Goal: Task Accomplishment & Management: Manage account settings

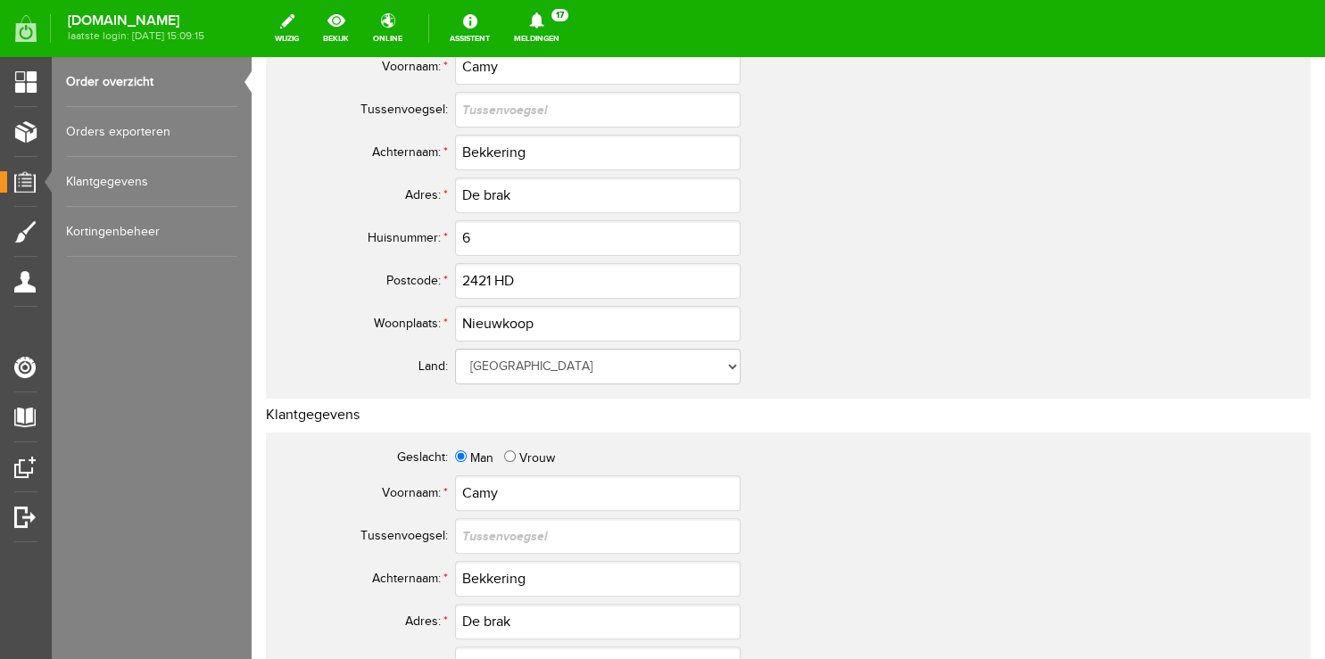
scroll to position [188, 0]
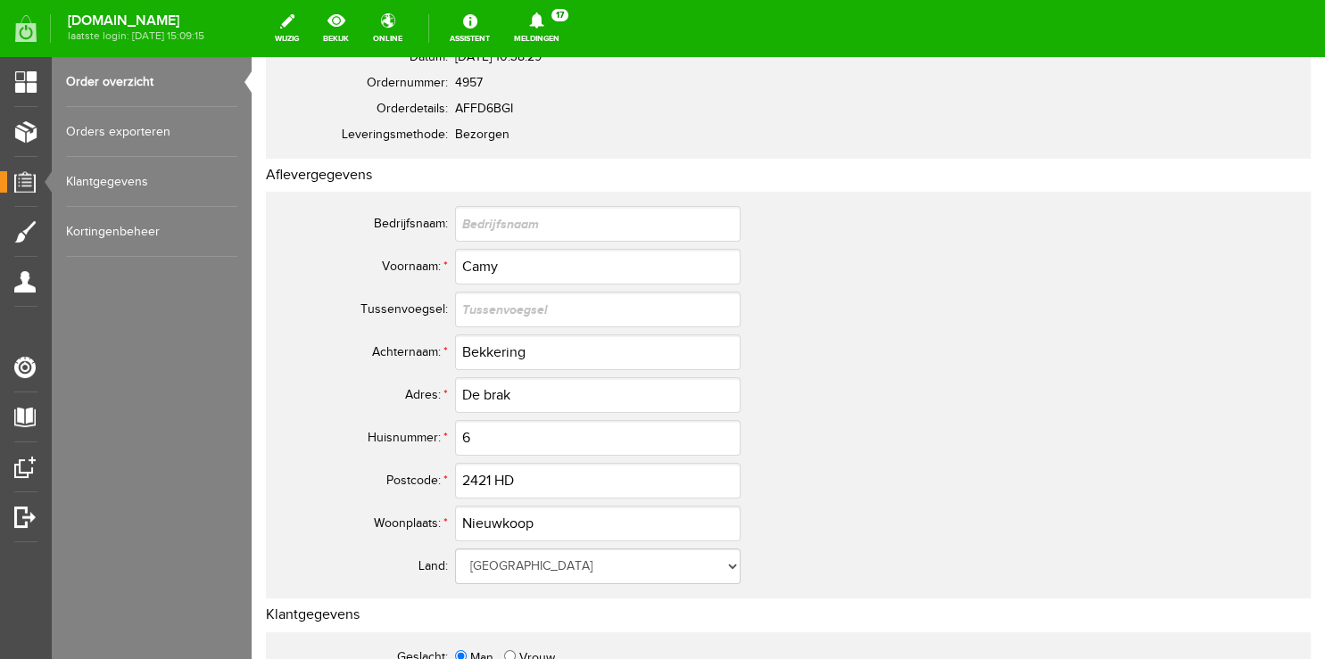
click at [125, 81] on link "Order overzicht" at bounding box center [151, 82] width 171 height 50
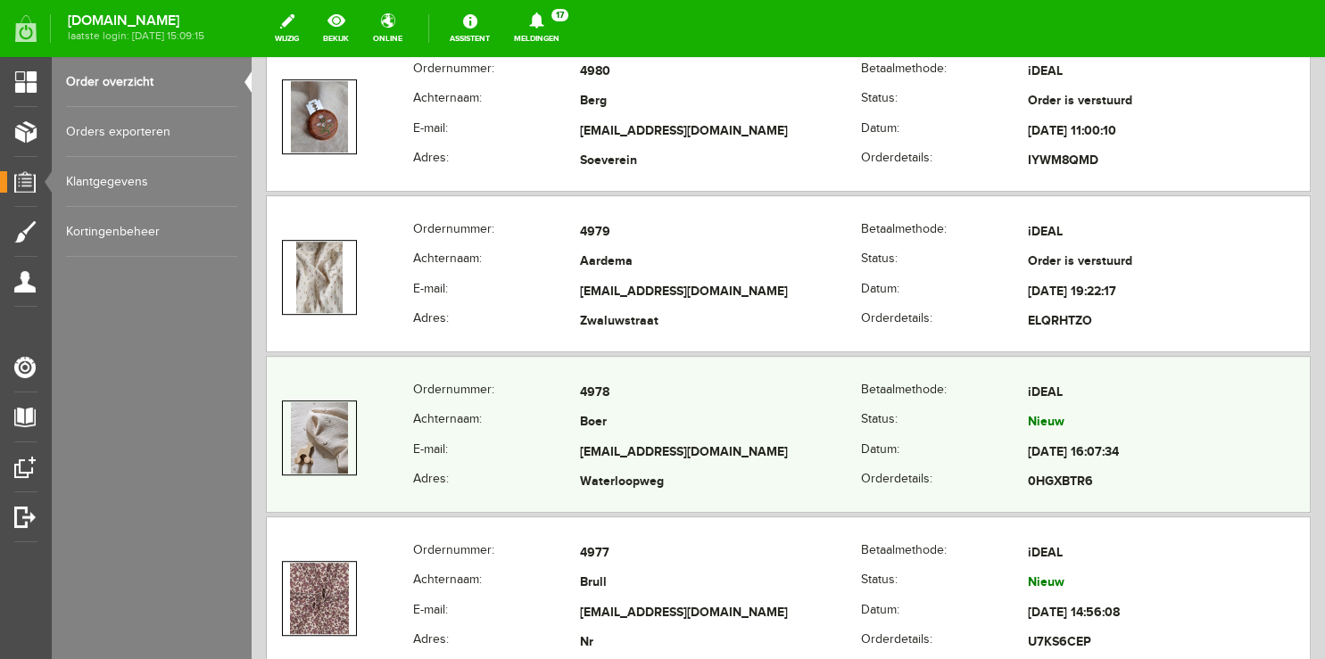
scroll to position [942, 0]
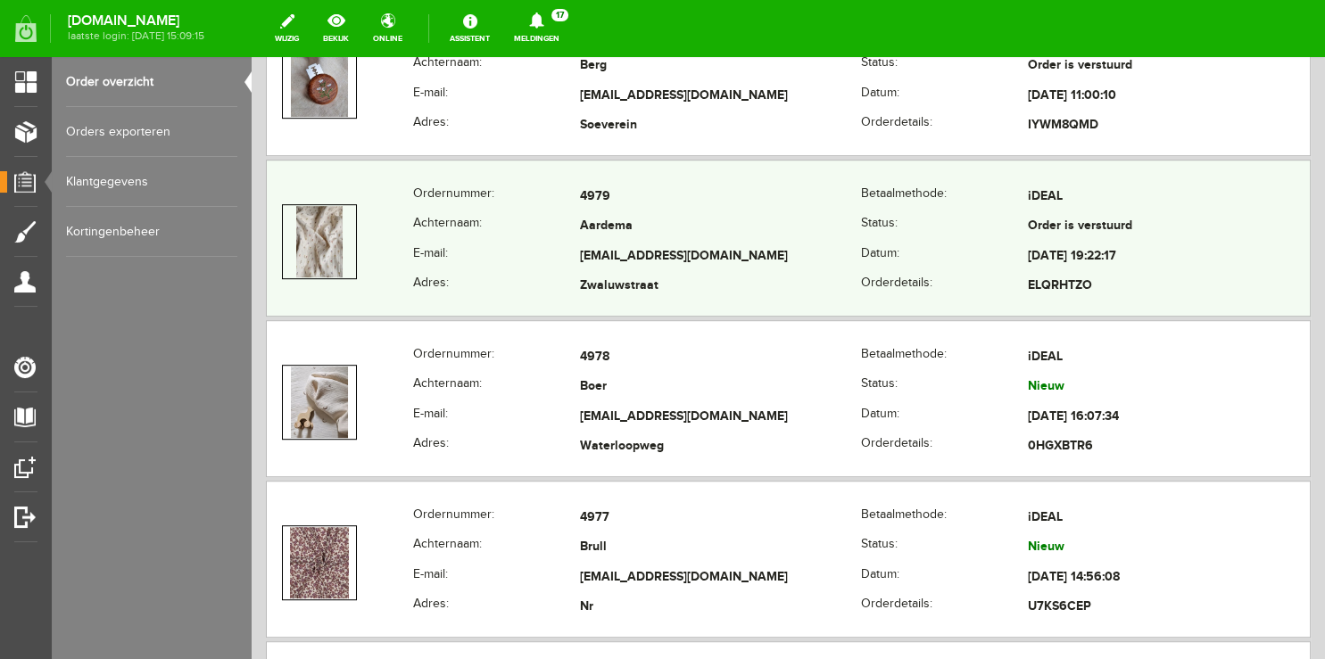
click at [468, 223] on th "Achternaam:" at bounding box center [496, 227] width 167 height 30
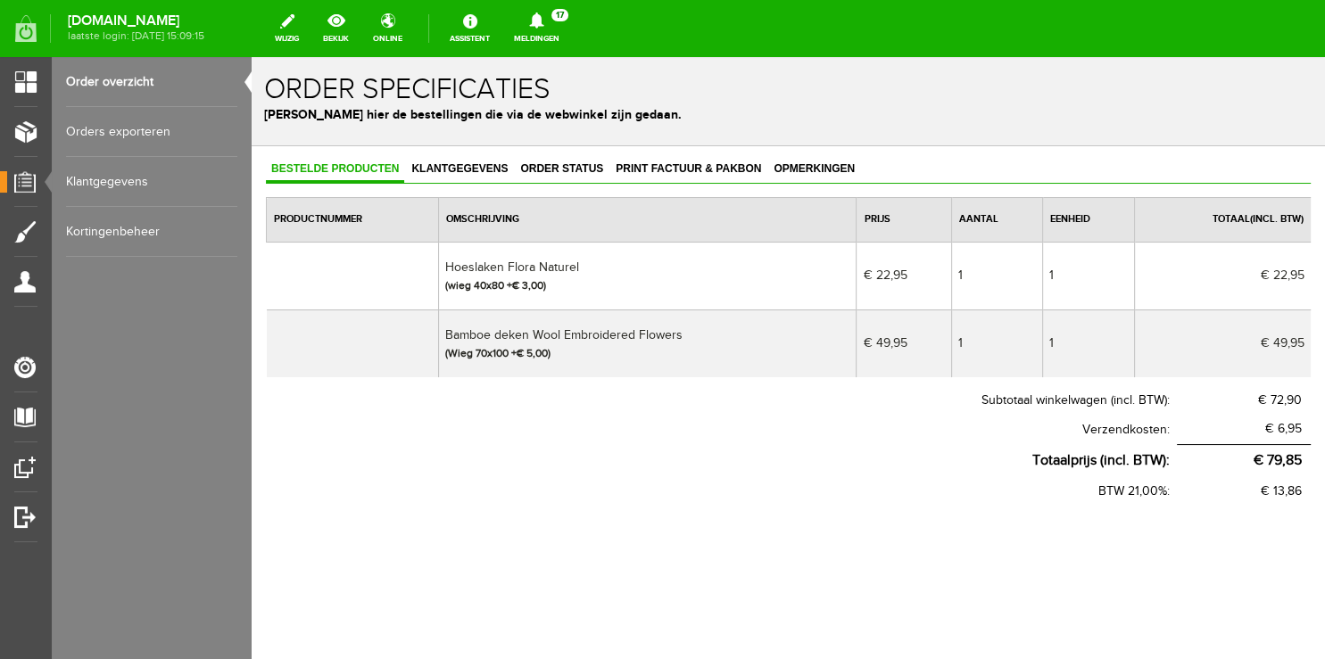
click at [115, 77] on link "Order overzicht" at bounding box center [151, 82] width 171 height 50
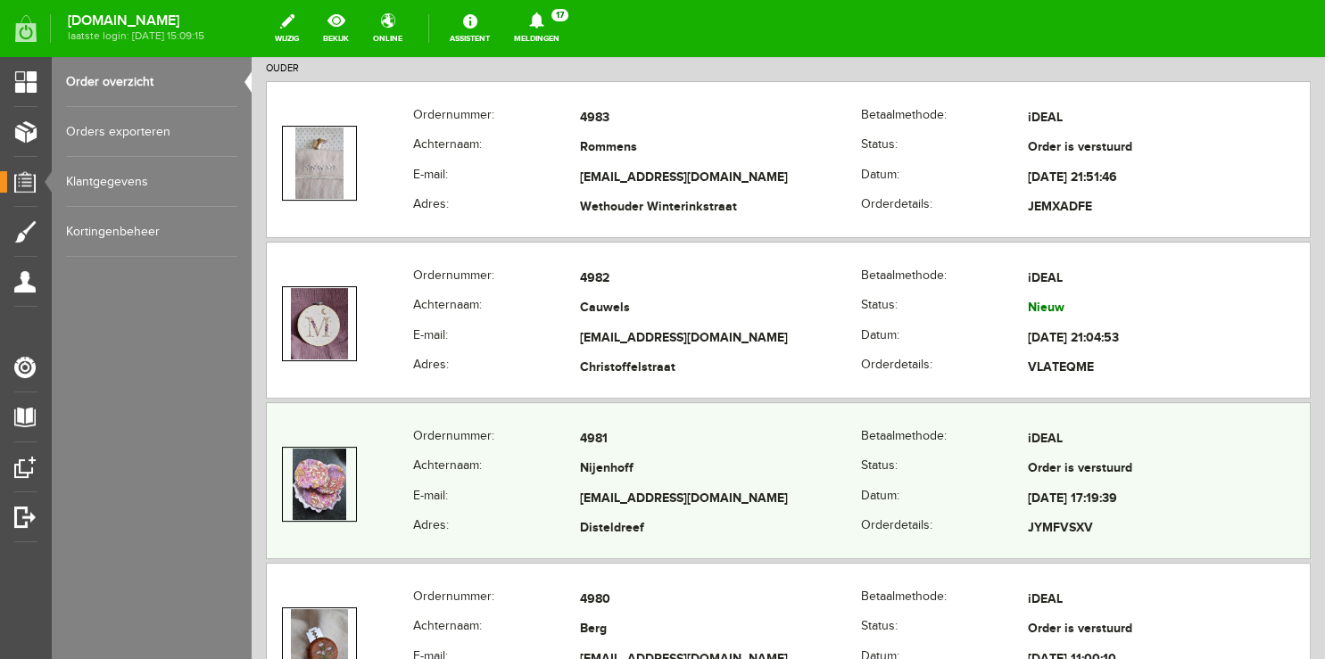
scroll to position [376, 0]
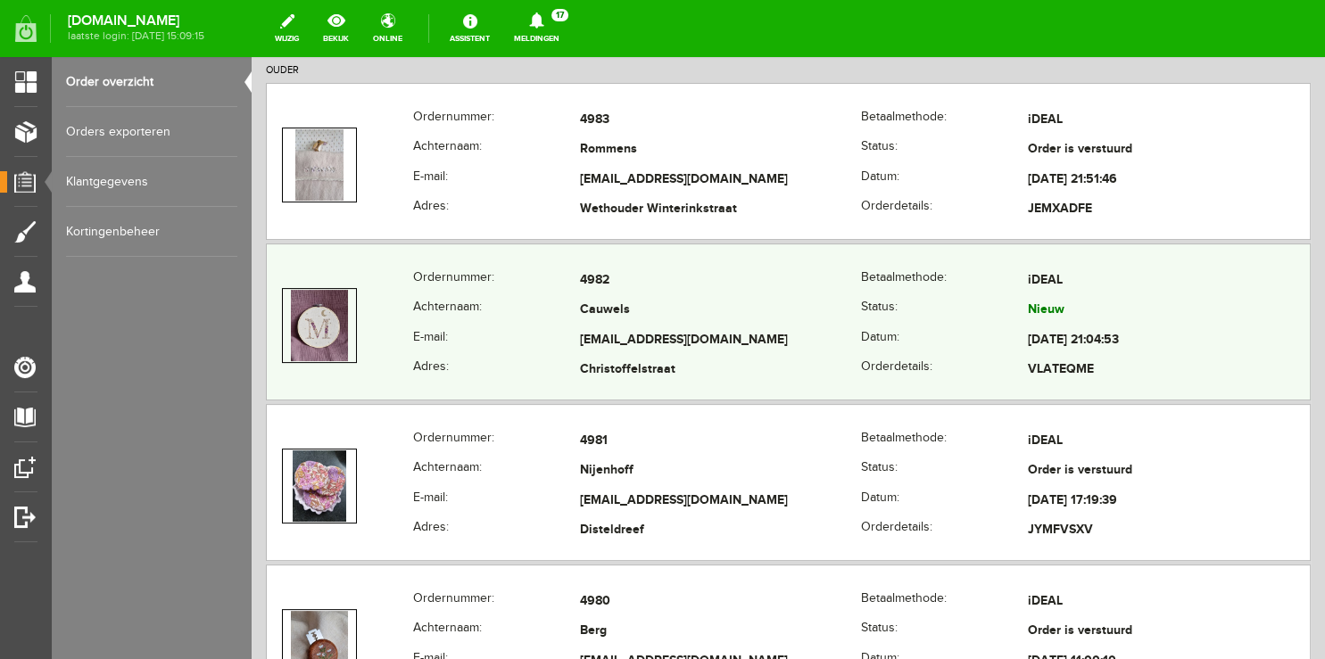
click at [510, 326] on th "E-mail:" at bounding box center [496, 341] width 167 height 30
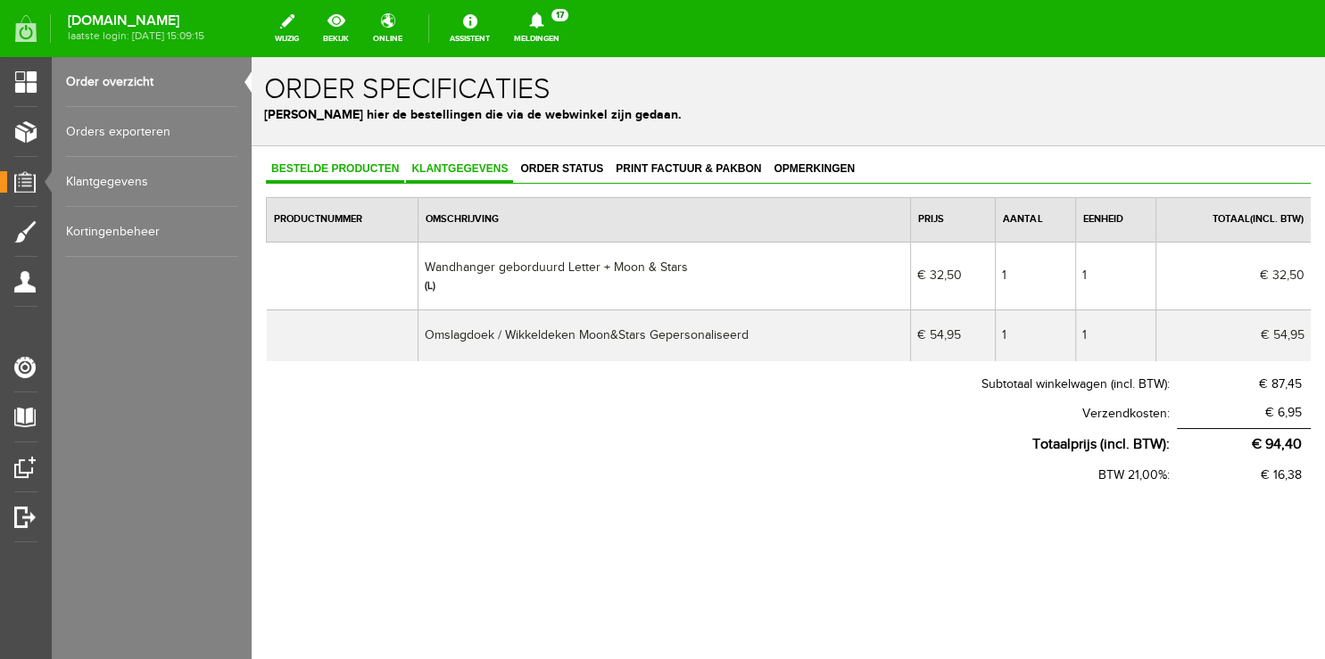
click at [469, 169] on span "Klantgegevens" at bounding box center [459, 168] width 107 height 12
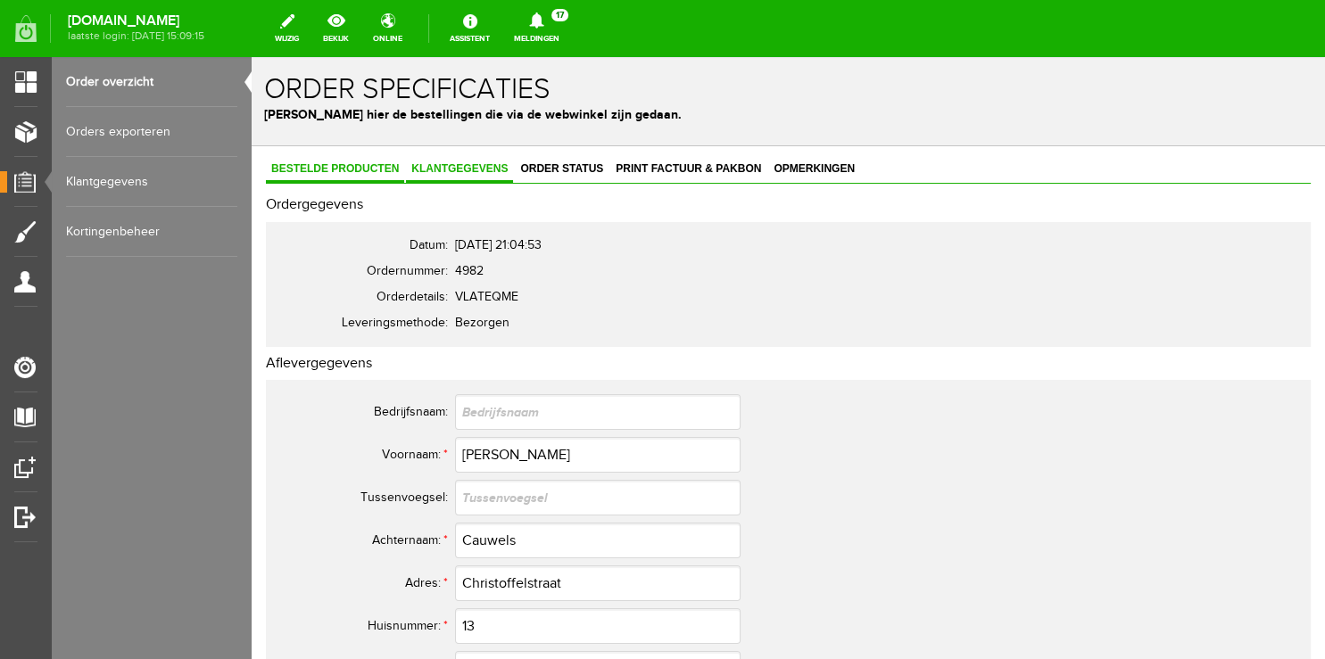
click at [349, 177] on link "Bestelde producten" at bounding box center [335, 170] width 138 height 26
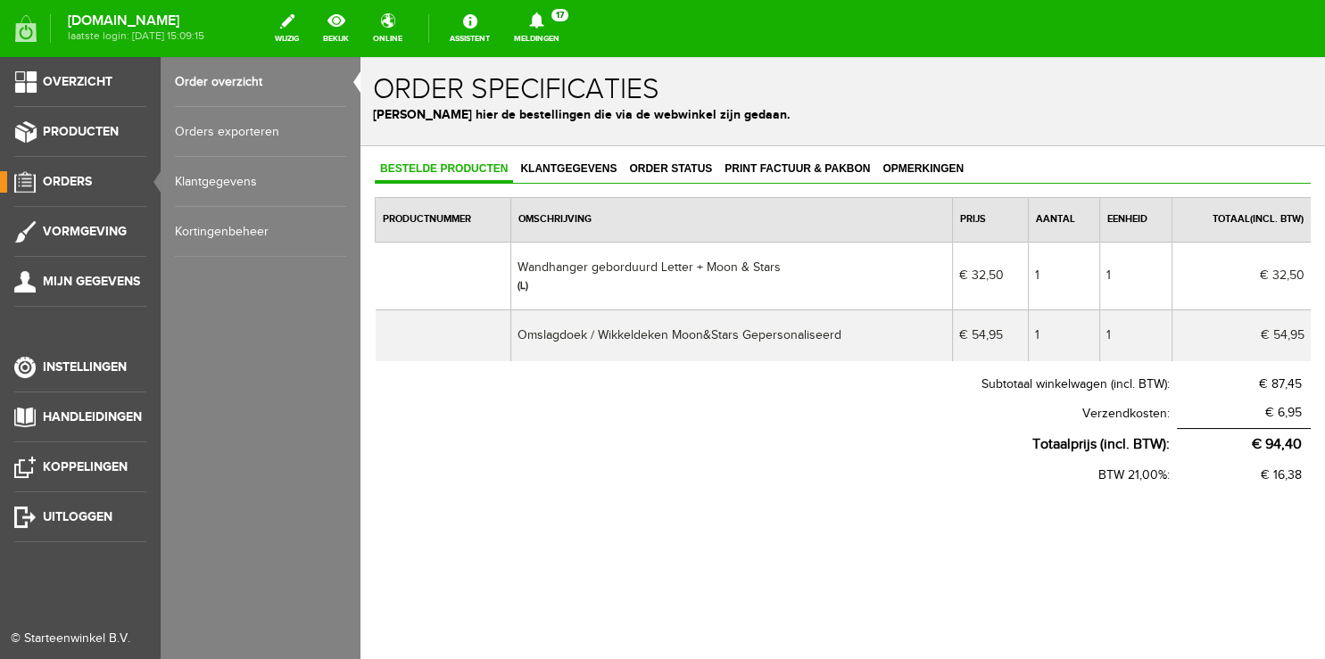
click at [70, 185] on span "Orders" at bounding box center [67, 181] width 49 height 15
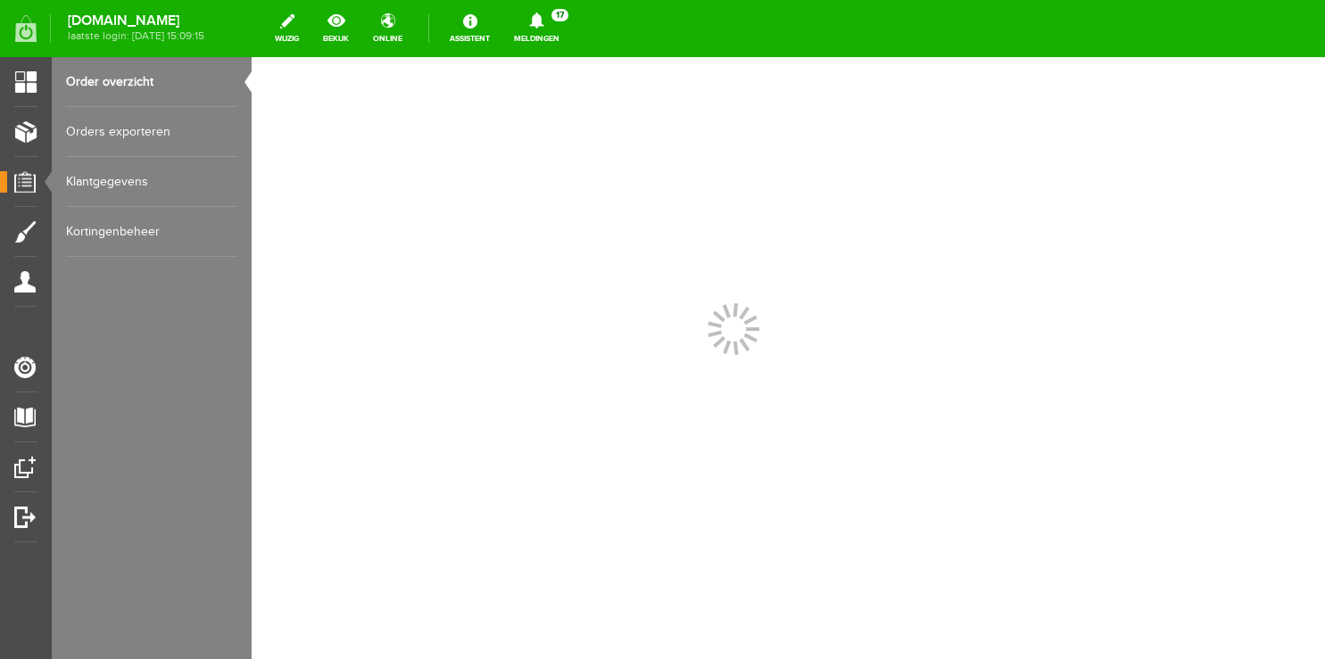
click at [556, 37] on link "Meldingen 17 Nieuwe orders Er is een nieuwe order( #4982 ) geplaatst door [PERS…" at bounding box center [536, 28] width 67 height 39
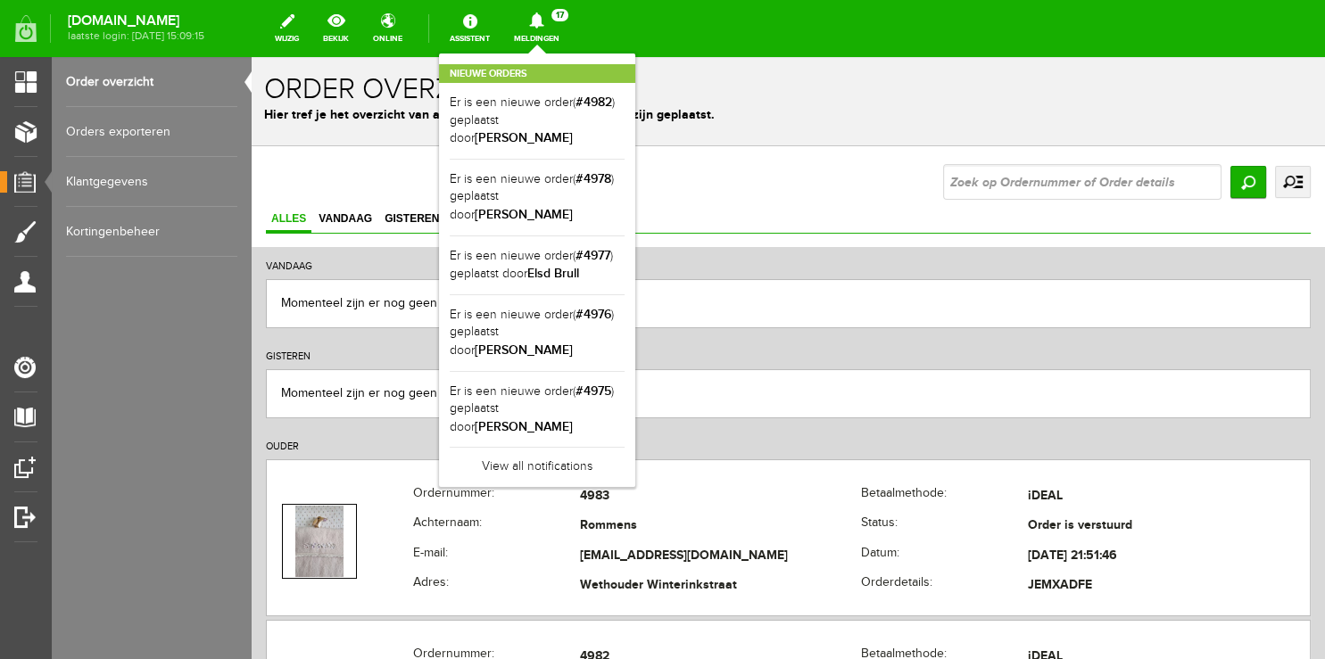
click at [550, 54] on div "Nieuwe orders Er is een nieuwe order( #4982 ) geplaatst door [PERSON_NAME] Er i…" at bounding box center [537, 271] width 196 height 434
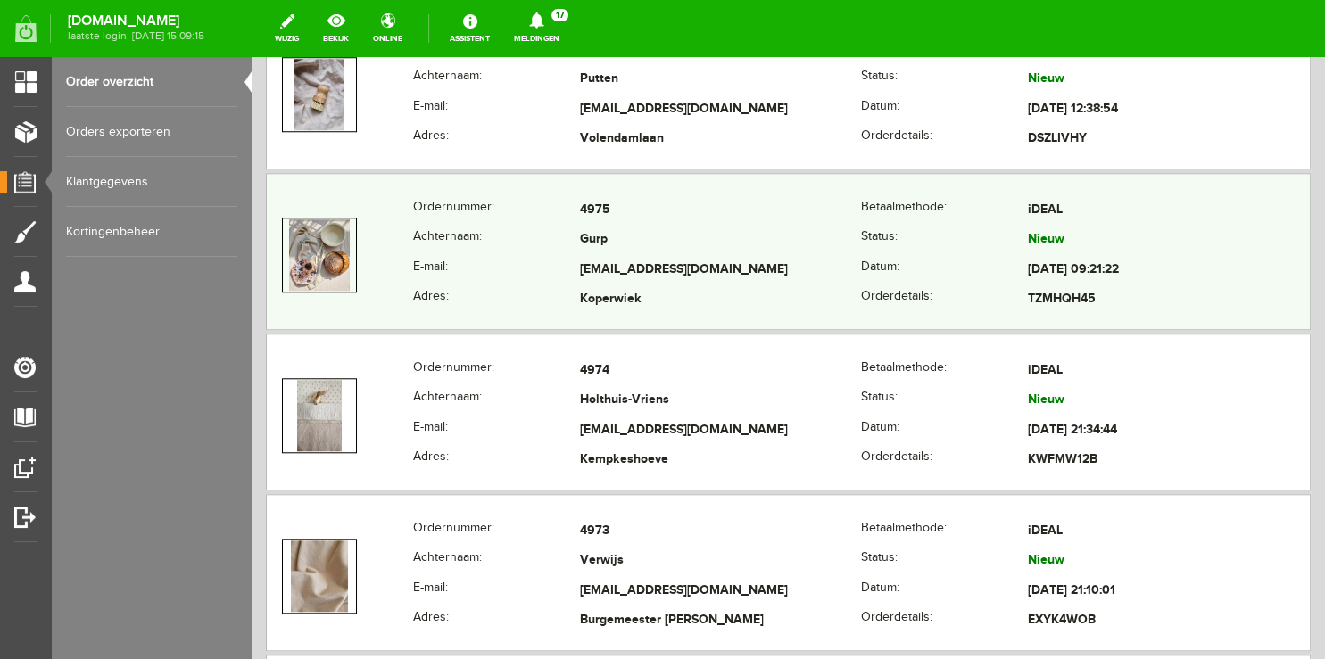
scroll to position [1601, 0]
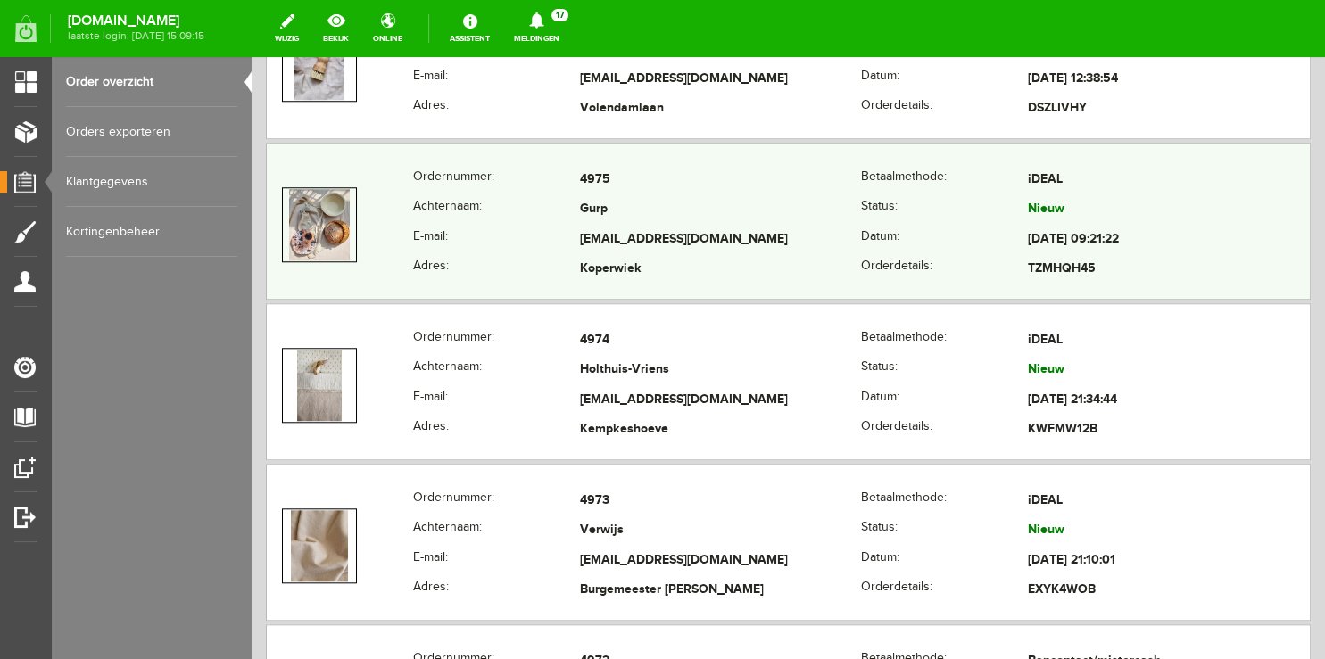
click at [517, 228] on th "E-mail:" at bounding box center [496, 240] width 167 height 30
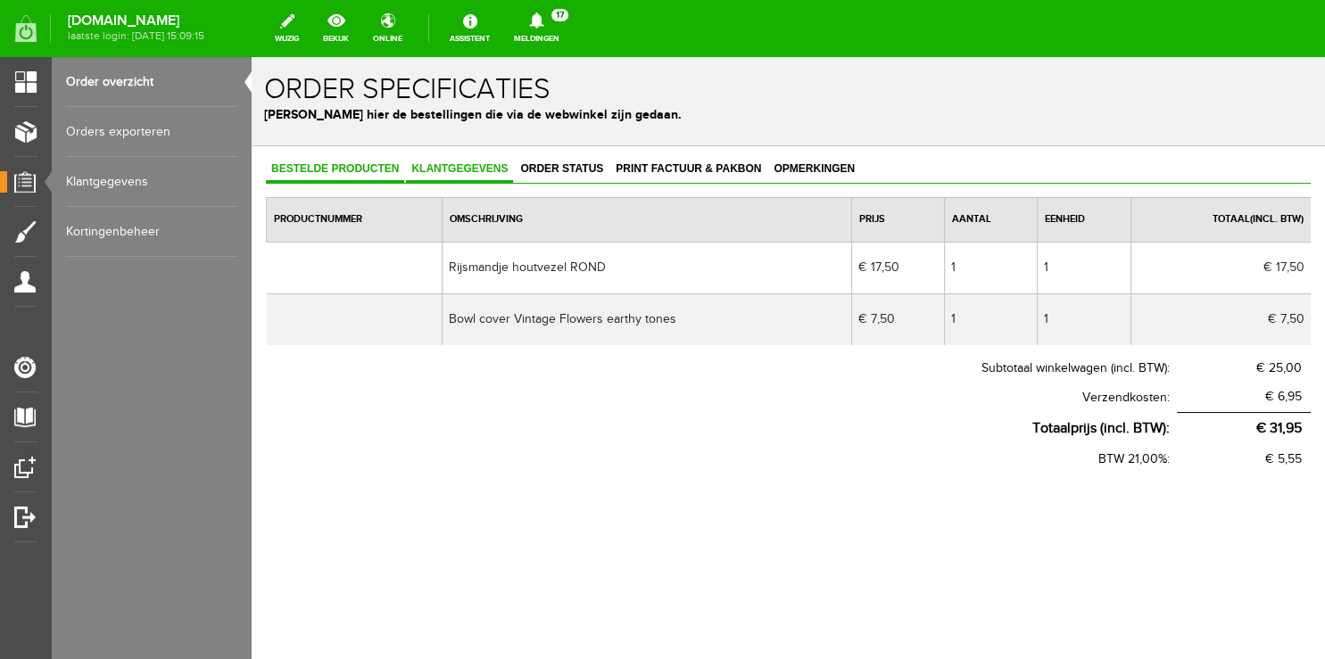
click at [452, 163] on span "Klantgegevens" at bounding box center [459, 168] width 107 height 12
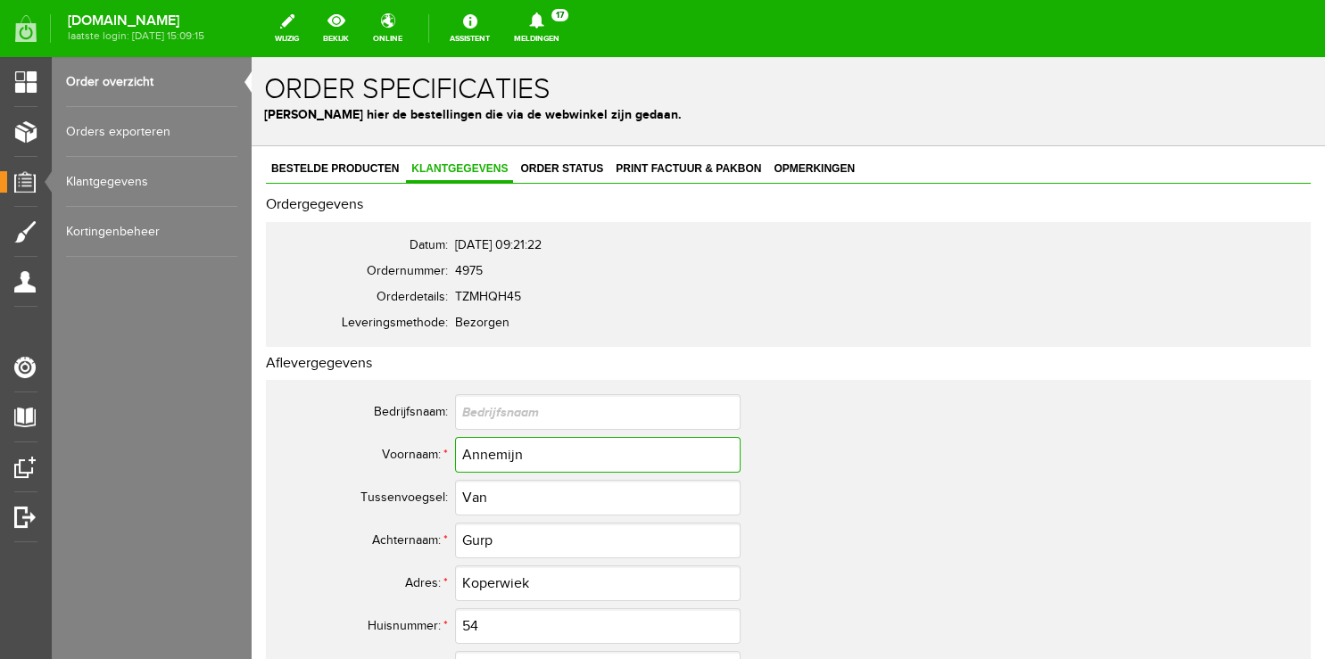
drag, startPoint x: 593, startPoint y: 451, endPoint x: 334, endPoint y: 462, distance: 259.8
click at [455, 462] on input "Annemijn" at bounding box center [597, 455] width 285 height 36
drag, startPoint x: 367, startPoint y: 164, endPoint x: 388, endPoint y: 169, distance: 22.1
click at [366, 165] on span "Bestelde producten" at bounding box center [335, 168] width 138 height 12
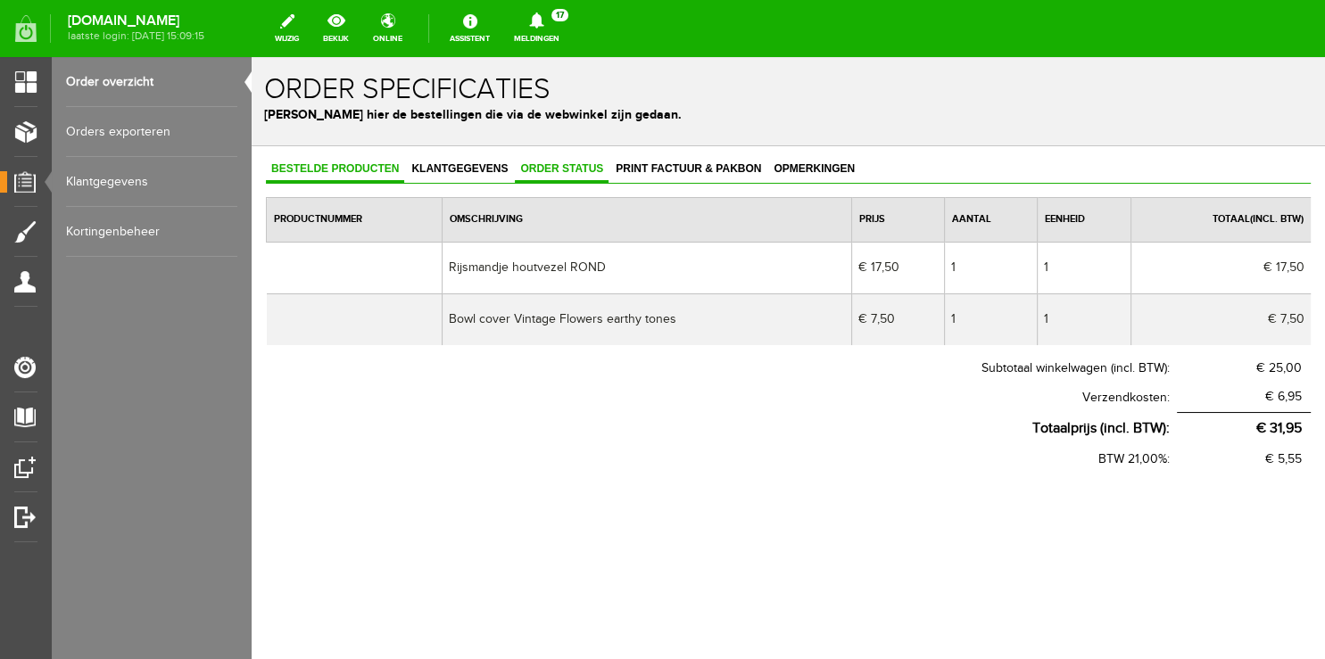
click at [578, 175] on link "Order status" at bounding box center [562, 170] width 94 height 26
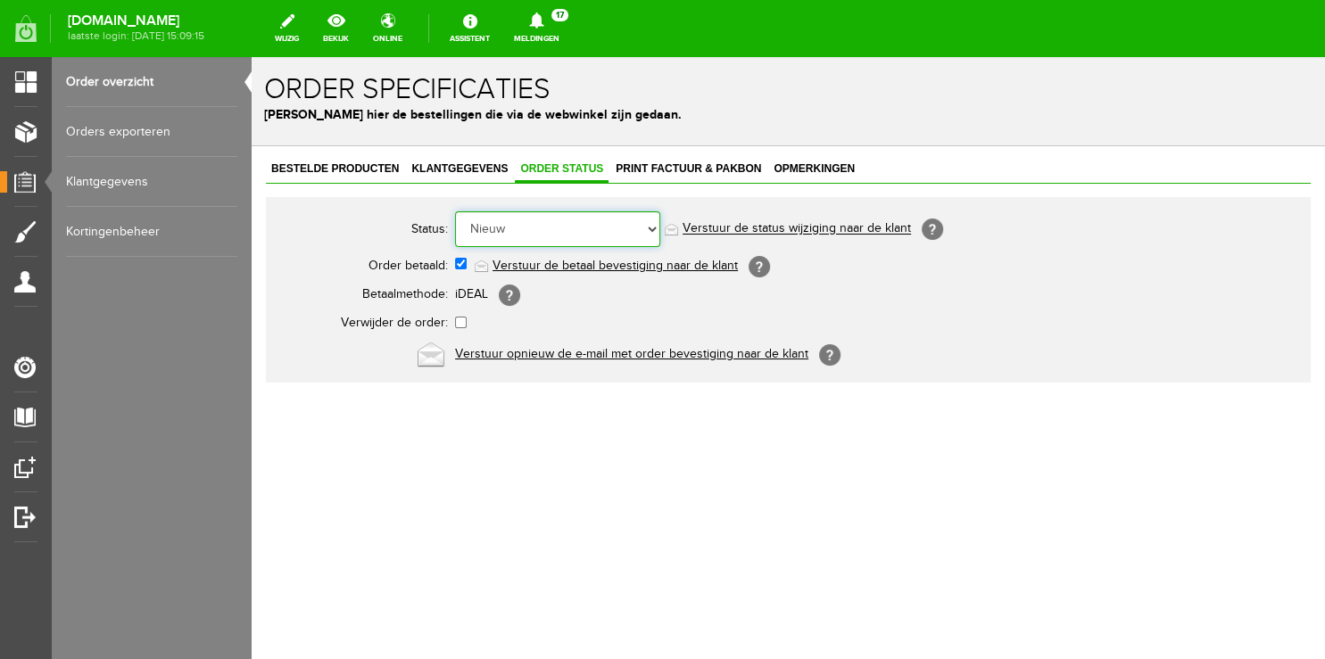
click at [455, 211] on select "Order niet afgerond Nieuw Order in behandeling Wacht op leverancier Wacht op be…" at bounding box center [557, 229] width 205 height 36
select select "5"
click option "Order is verstuurd" at bounding box center [252, 57] width 0 height 0
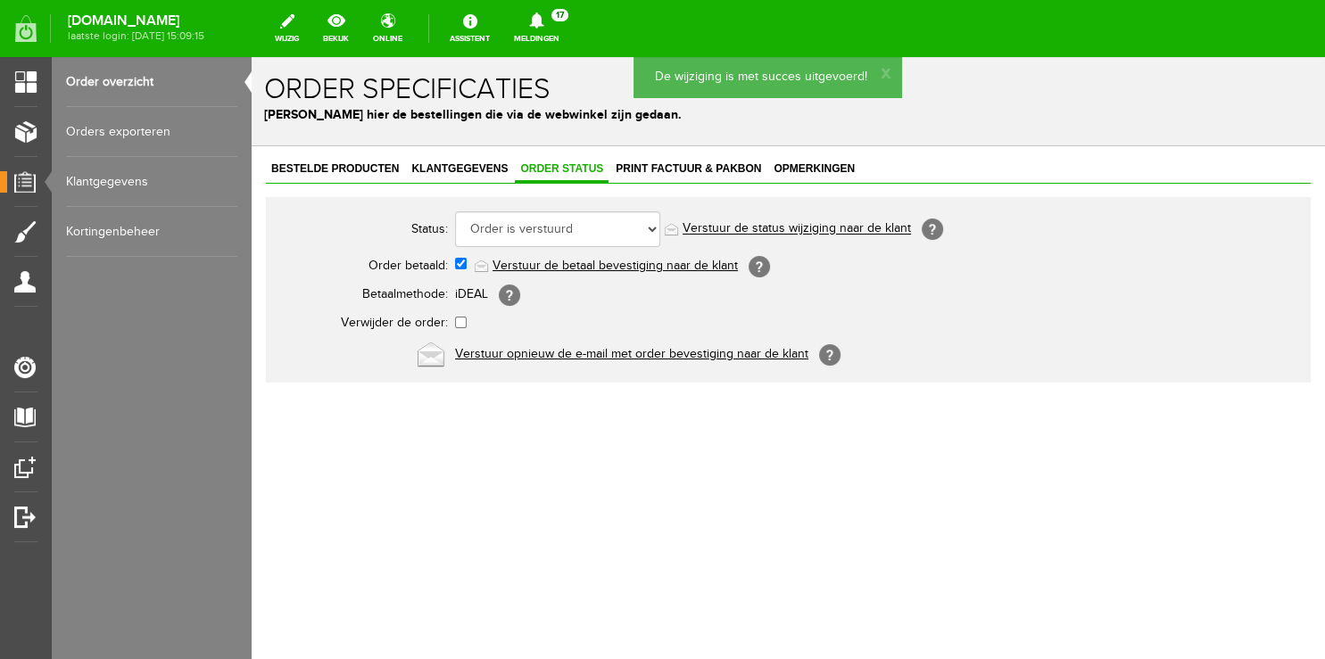
click at [726, 222] on link "Verstuur de status wijziging naar de klant" at bounding box center [796, 229] width 228 height 14
click at [335, 173] on span "Bestelde producten" at bounding box center [335, 168] width 138 height 12
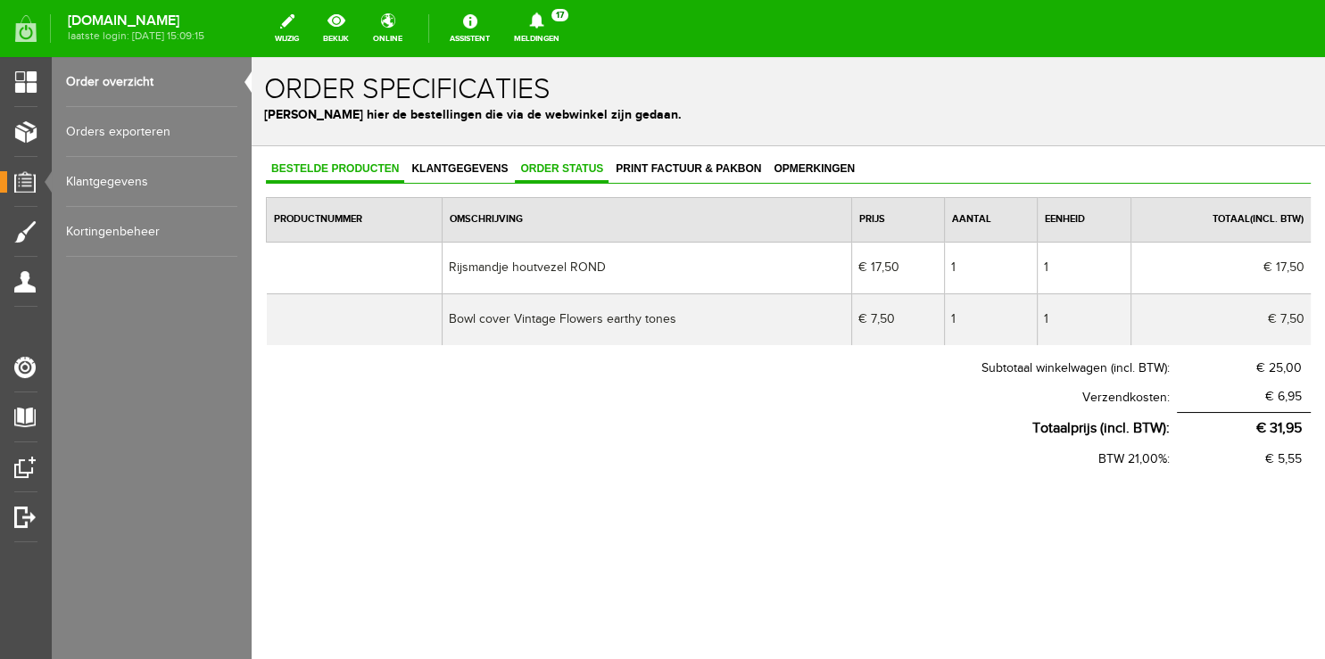
click at [583, 167] on span "Order status" at bounding box center [562, 168] width 94 height 12
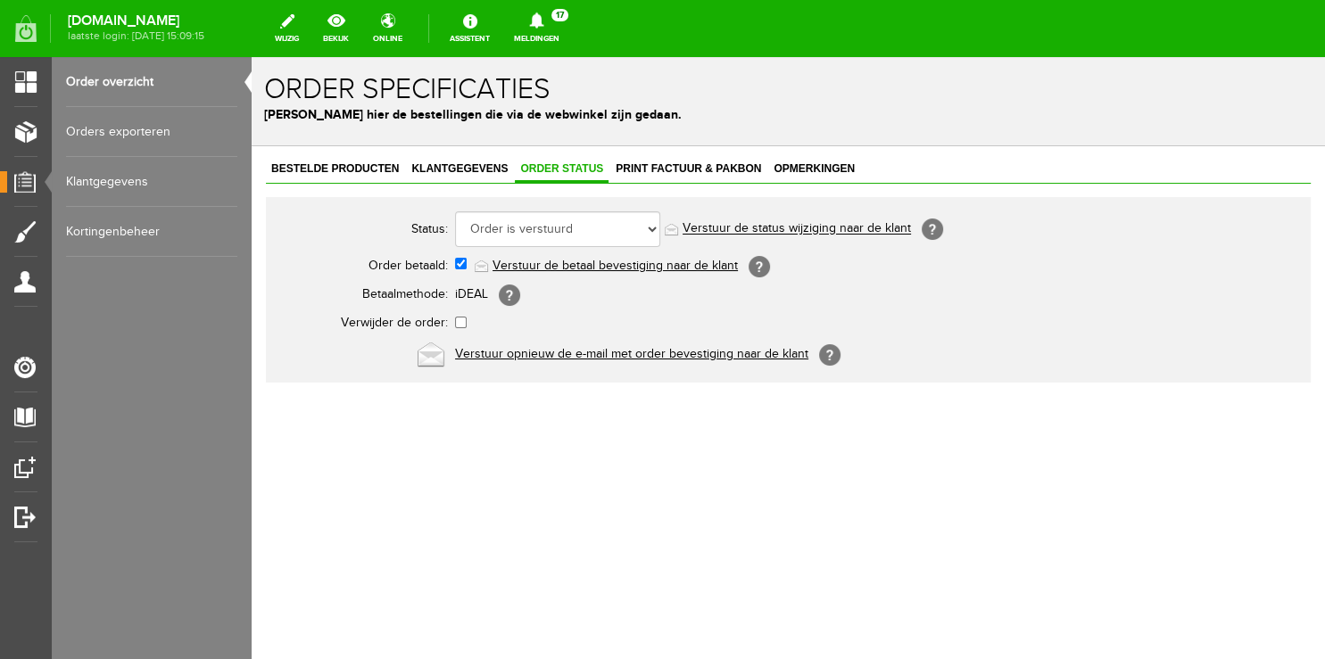
click at [543, 24] on icon at bounding box center [536, 20] width 14 height 16
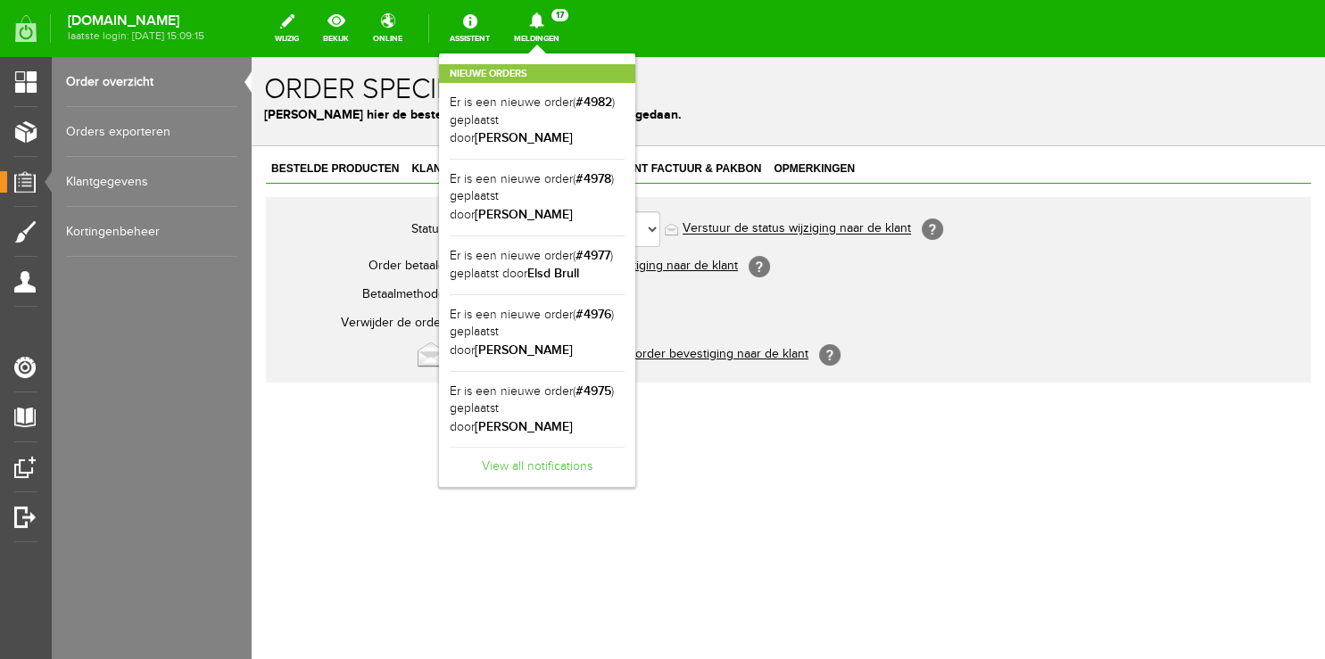
click at [578, 447] on link "View all notifications" at bounding box center [537, 461] width 175 height 29
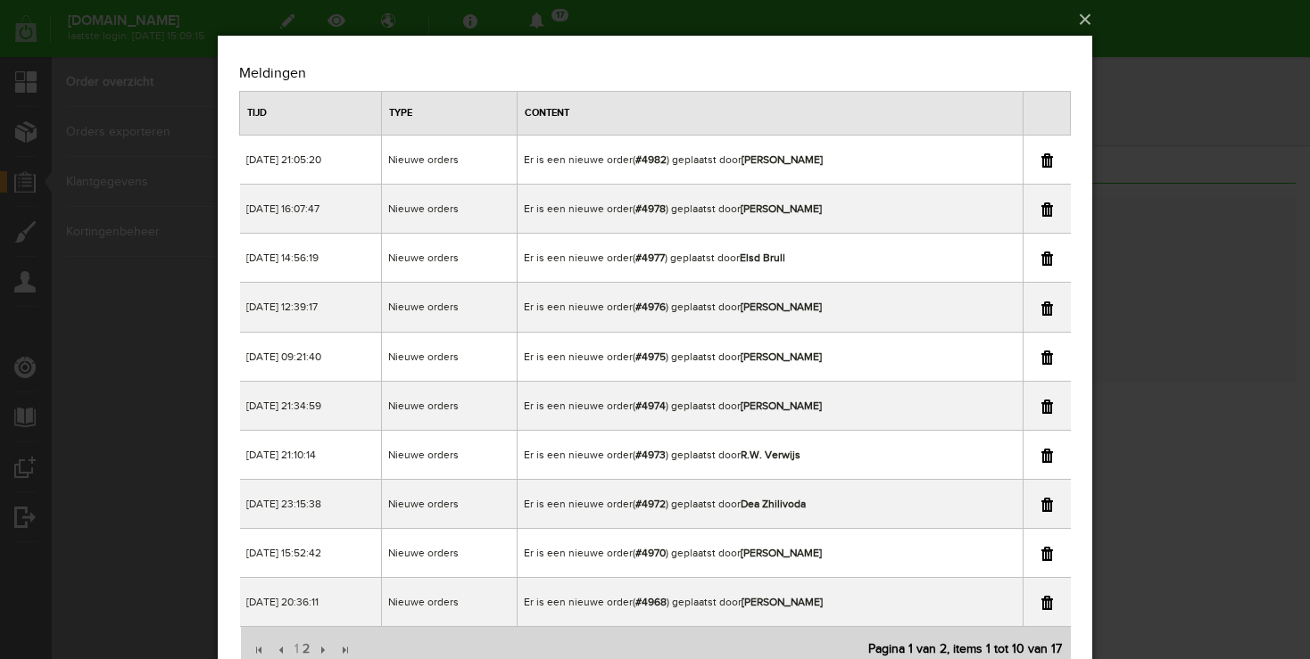
click at [1044, 357] on link at bounding box center [1047, 358] width 12 height 14
click at [1223, 275] on div "×" at bounding box center [655, 329] width 1310 height 659
